Goal: Task Accomplishment & Management: Complete application form

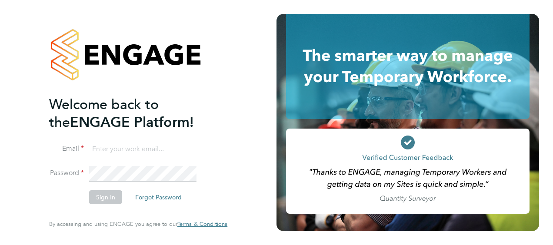
type input "[EMAIL_ADDRESS][DOMAIN_NAME]"
click at [107, 197] on button "Sign In" at bounding box center [105, 197] width 33 height 14
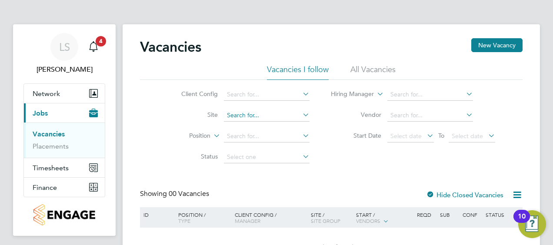
click at [296, 112] on input at bounding box center [267, 115] width 86 height 12
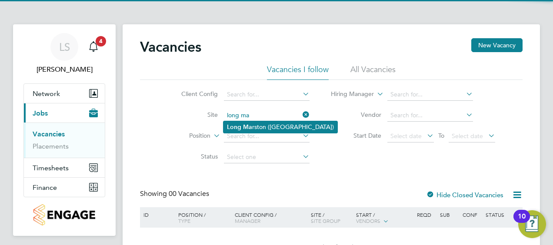
click at [255, 128] on li "Long Ma rston ([GEOGRAPHIC_DATA])" at bounding box center [280, 127] width 114 height 12
type input "Long [PERSON_NAME] ([GEOGRAPHIC_DATA])"
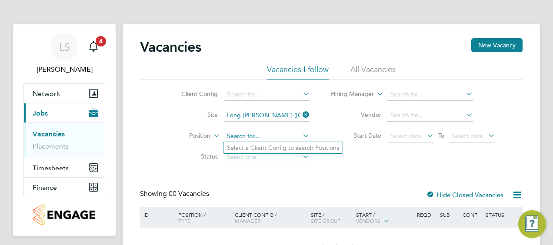
click at [278, 134] on input at bounding box center [267, 136] width 86 height 12
click at [301, 132] on icon at bounding box center [301, 135] width 0 height 12
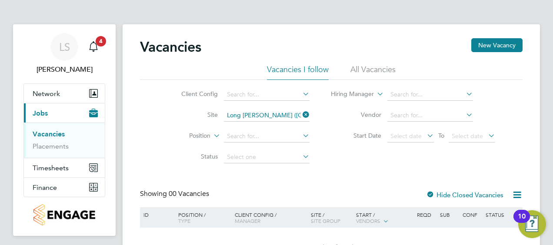
click at [301, 134] on icon at bounding box center [301, 135] width 0 height 12
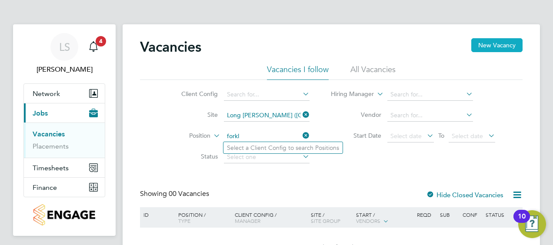
type input "forkl"
click at [498, 43] on button "New Vacancy" at bounding box center [496, 45] width 51 height 14
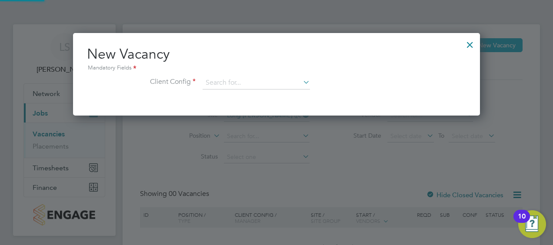
scroll to position [82, 407]
click at [242, 84] on input at bounding box center [255, 82] width 107 height 13
click at [267, 187] on li "Countryside Properties UK Ltd" at bounding box center [313, 189] width 222 height 12
type input "Countryside Properties UK Ltd"
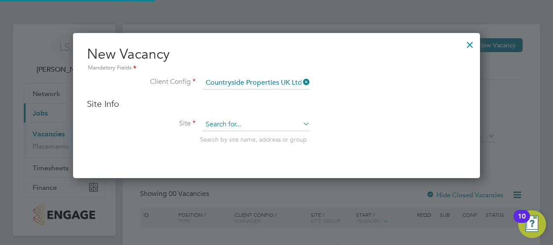
click at [267, 124] on input at bounding box center [255, 124] width 107 height 13
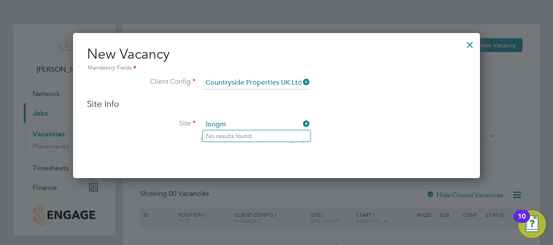
click at [218, 126] on input "longm" at bounding box center [255, 124] width 107 height 13
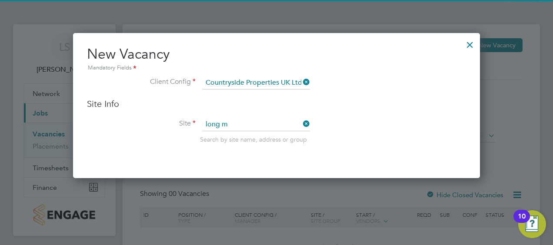
click at [240, 134] on li "Long M arston ([GEOGRAPHIC_DATA])" at bounding box center [258, 136] width 113 height 12
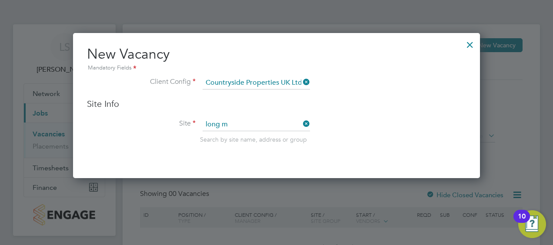
type input "Long [PERSON_NAME] ([GEOGRAPHIC_DATA])"
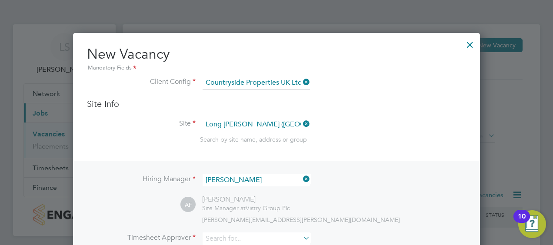
scroll to position [43, 0]
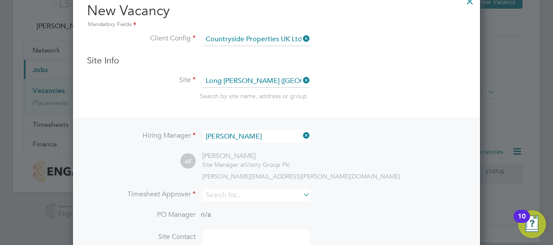
click at [301, 132] on icon at bounding box center [301, 135] width 0 height 12
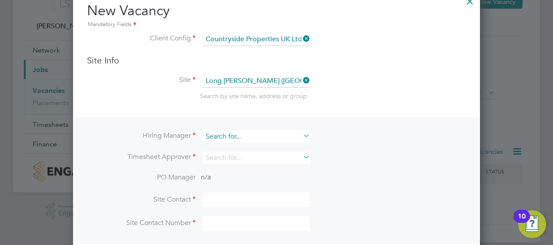
click at [271, 141] on input at bounding box center [255, 136] width 107 height 13
click at [256, 147] on li "[PERSON_NAME]" at bounding box center [256, 148] width 108 height 12
type input "[PERSON_NAME]"
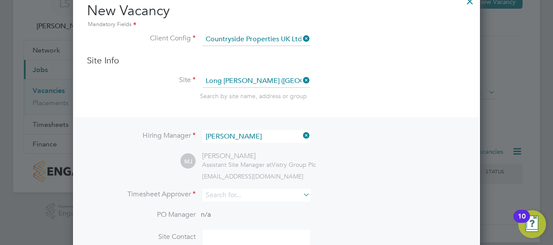
scroll to position [87, 0]
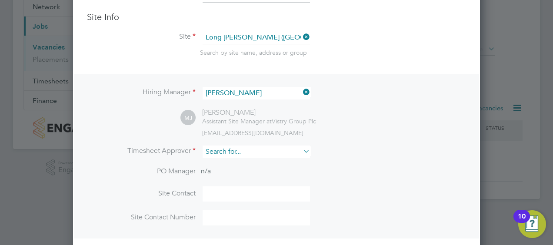
click at [269, 149] on input at bounding box center [255, 152] width 107 height 13
click at [248, 165] on li "[PERSON_NAME] [PERSON_NAME] cques" at bounding box center [256, 163] width 108 height 12
type input "[PERSON_NAME]"
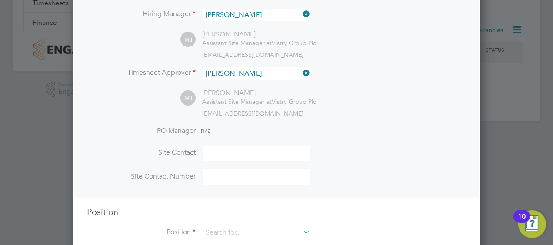
scroll to position [184, 0]
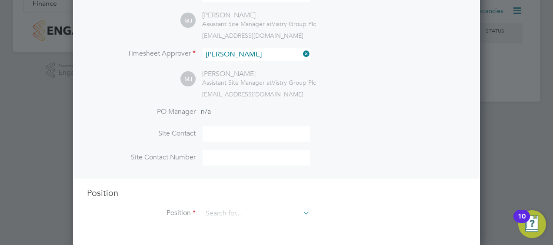
click at [301, 209] on icon at bounding box center [301, 213] width 0 height 12
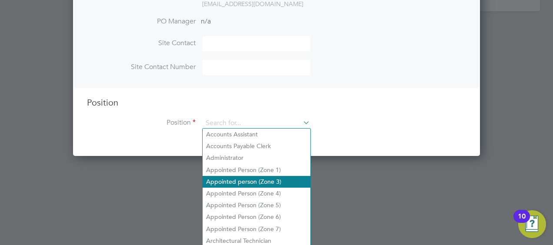
scroll to position [275, 0]
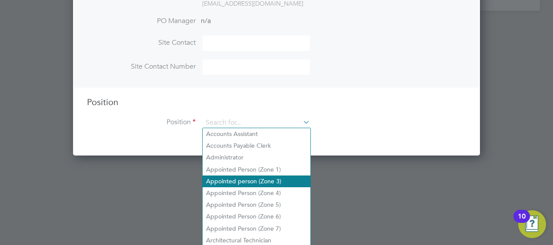
type input "g"
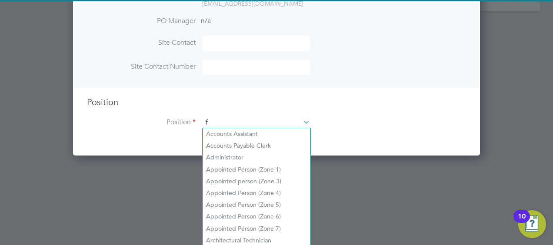
scroll to position [1242, 407]
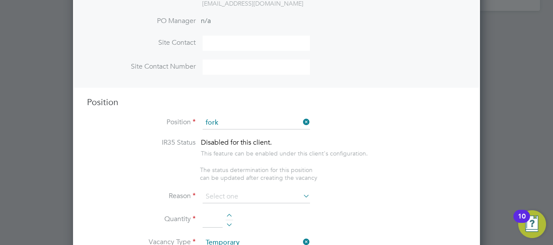
click at [272, 202] on li "Fork lift Operator (Zone 5)" at bounding box center [256, 205] width 108 height 12
type input "Forklift Operator (Zone 5)"
type textarea "Operate construction plant. Telehandlers / Rough Terrain Trucks. Delivering lar…"
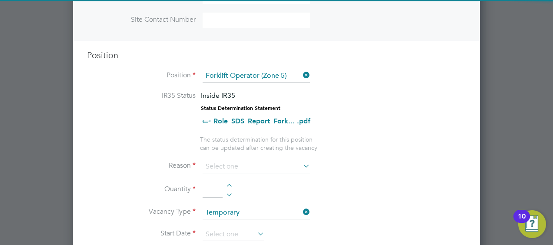
scroll to position [362, 0]
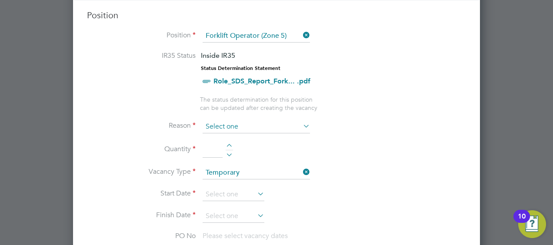
click at [298, 121] on input at bounding box center [255, 126] width 107 height 13
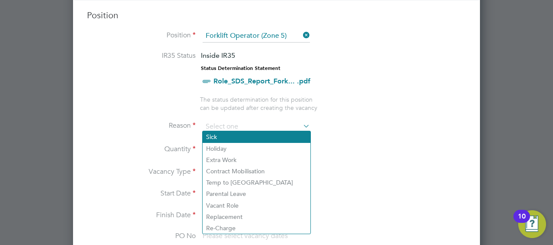
click at [222, 138] on li "Sick" at bounding box center [256, 136] width 108 height 11
type input "Sick"
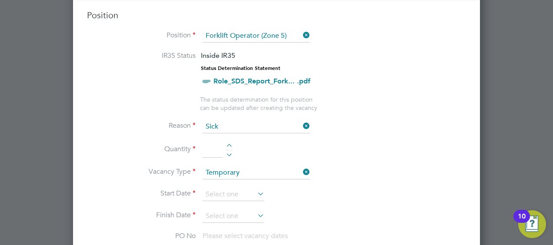
click at [230, 144] on div at bounding box center [228, 147] width 7 height 6
type input "1"
click at [255, 191] on icon at bounding box center [255, 194] width 0 height 12
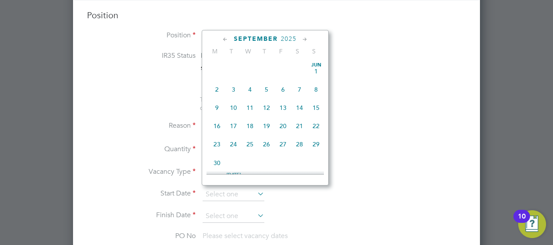
scroll to position [317, 0]
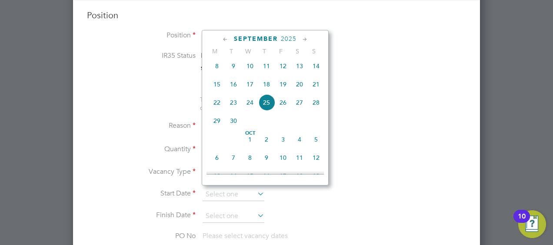
click at [217, 106] on span "22" at bounding box center [217, 102] width 17 height 17
type input "[DATE]"
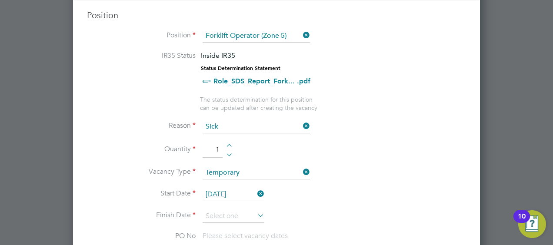
click at [255, 214] on icon at bounding box center [255, 215] width 0 height 12
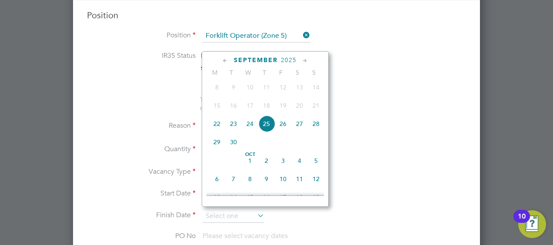
click at [217, 128] on span "22" at bounding box center [217, 124] width 17 height 17
type input "[DATE]"
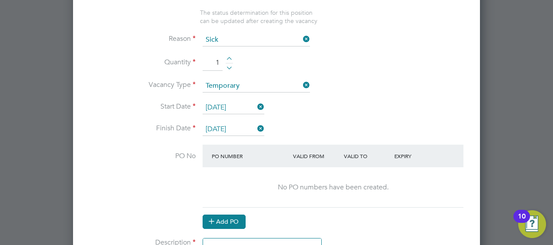
click at [237, 215] on button "Add PO" at bounding box center [223, 222] width 43 height 14
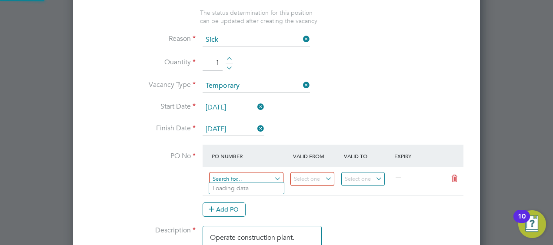
click at [267, 173] on input at bounding box center [246, 179] width 74 height 14
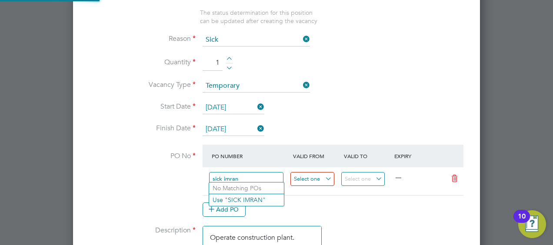
type input "sick imran"
click at [311, 177] on input at bounding box center [312, 179] width 44 height 14
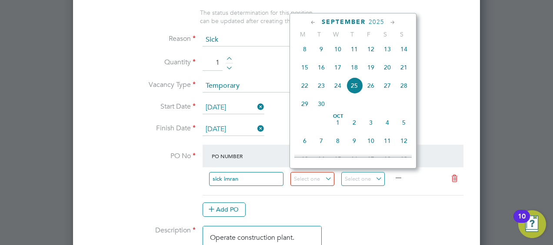
click at [304, 89] on span "22" at bounding box center [304, 85] width 17 height 17
type input "[DATE]"
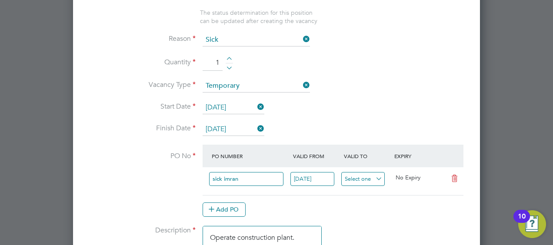
click at [371, 176] on input at bounding box center [363, 179] width 44 height 14
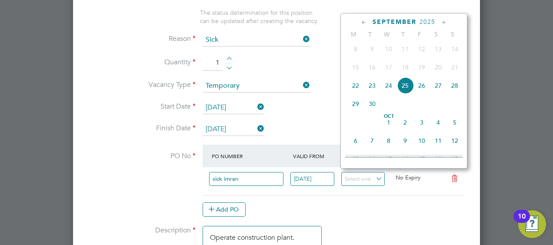
click at [354, 86] on span "22" at bounding box center [355, 85] width 17 height 17
type input "[DATE]"
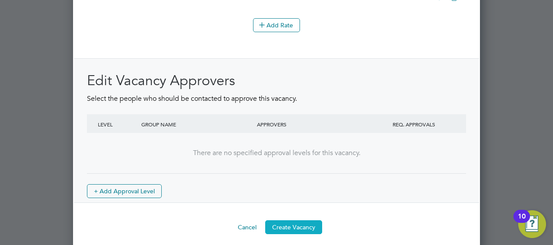
click at [292, 220] on button "Create Vacancy" at bounding box center [293, 227] width 57 height 14
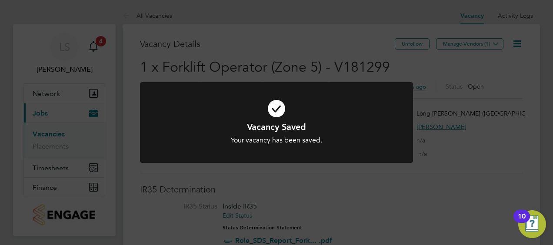
click at [527, 115] on div "Vacancy Saved Your vacancy has been saved. Cancel Okay" at bounding box center [276, 122] width 553 height 245
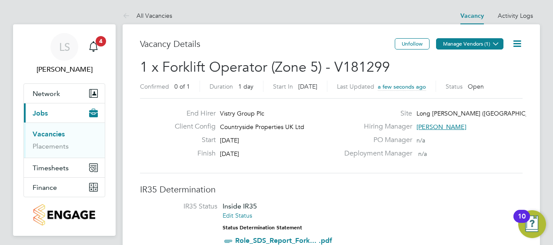
click at [494, 42] on icon at bounding box center [495, 43] width 7 height 7
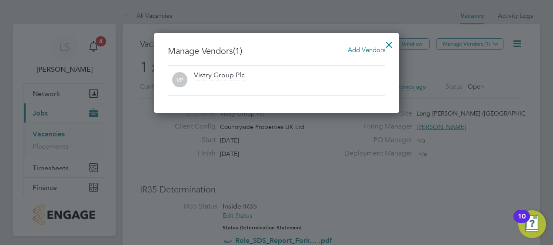
click at [349, 48] on span "Add Vendors" at bounding box center [366, 50] width 37 height 8
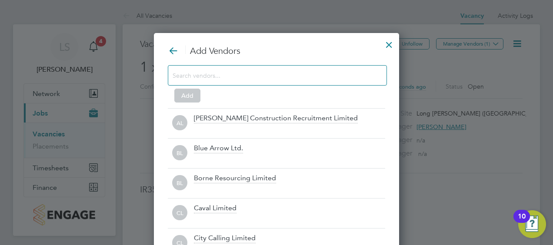
click at [240, 76] on input at bounding box center [269, 75] width 195 height 11
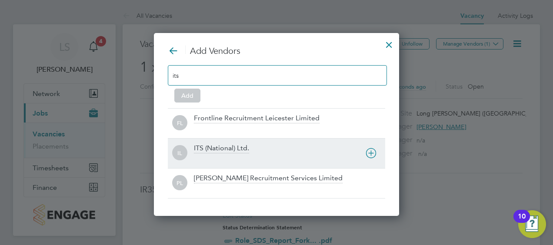
type input "its"
click at [239, 152] on div "ITS (National) Ltd." at bounding box center [221, 149] width 55 height 10
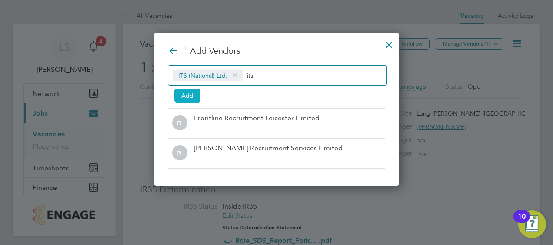
click at [192, 92] on button "Add" at bounding box center [187, 96] width 26 height 14
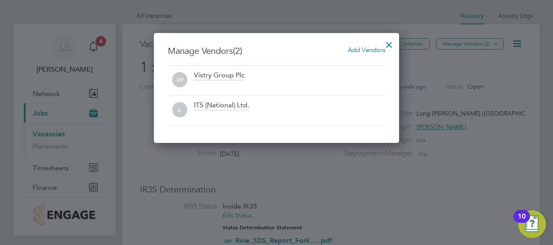
click at [388, 43] on div at bounding box center [389, 43] width 16 height 16
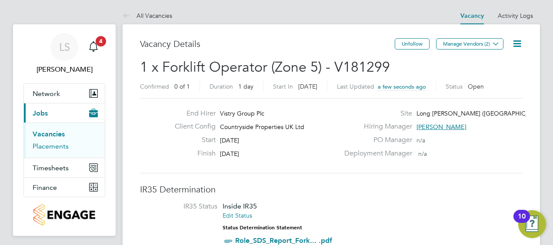
click at [41, 148] on link "Placements" at bounding box center [51, 146] width 36 height 8
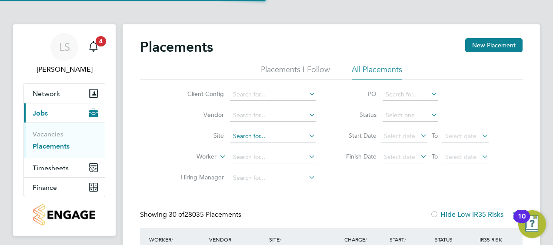
click at [283, 137] on input at bounding box center [273, 136] width 86 height 12
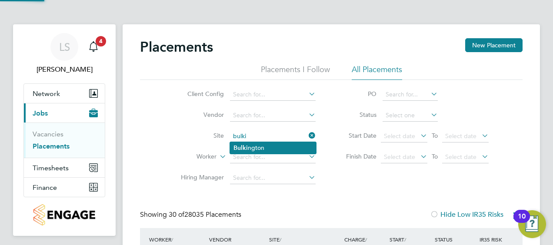
click at [282, 144] on li "Bulki ngton" at bounding box center [273, 148] width 86 height 12
type input "Bulkington"
